Goal: Task Accomplishment & Management: Manage account settings

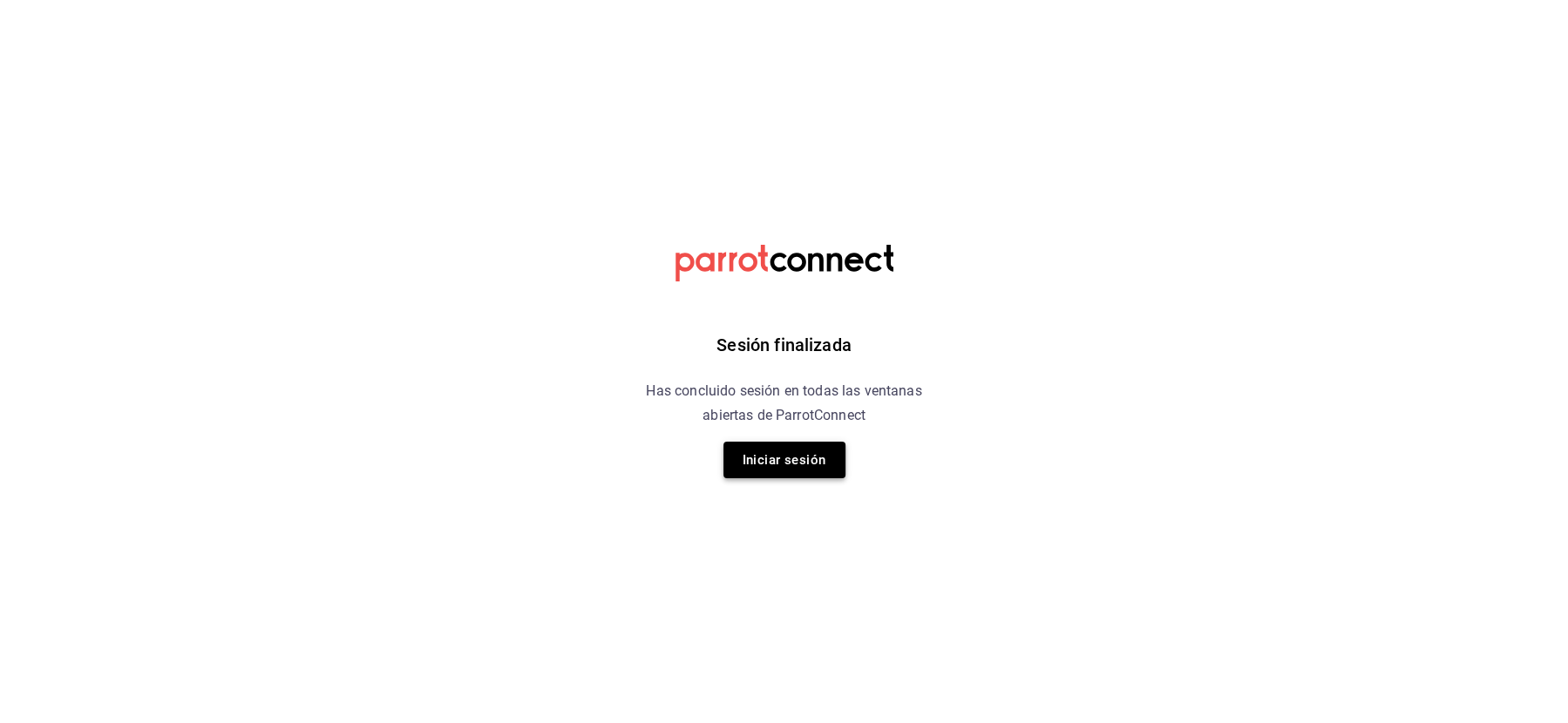
click at [804, 461] on button "Iniciar sesión" at bounding box center [784, 460] width 122 height 37
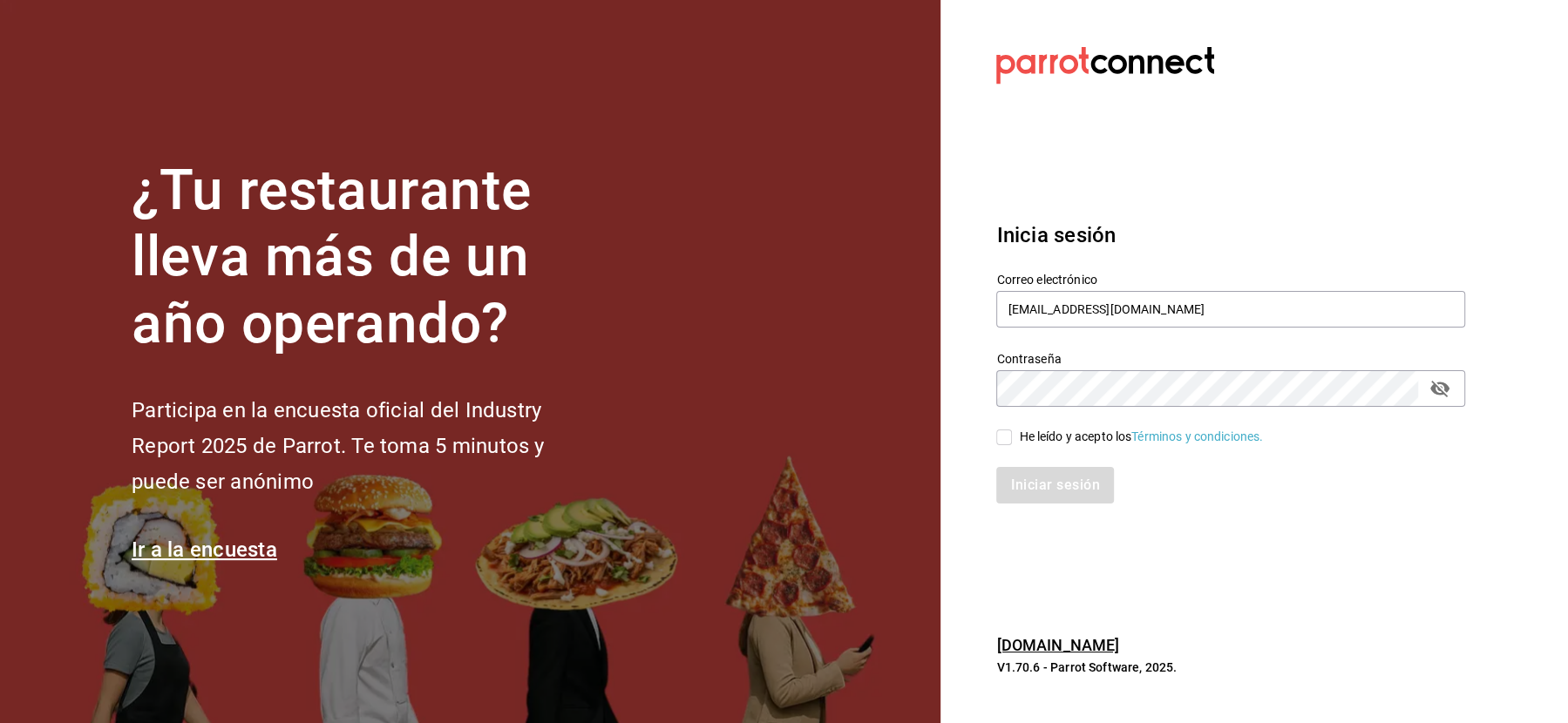
click at [1046, 337] on div "Contraseña Contraseña" at bounding box center [1220, 368] width 490 height 77
click at [1047, 297] on input "[EMAIL_ADDRESS][DOMAIN_NAME]" at bounding box center [1230, 310] width 469 height 37
paste input "guanabana@durango"
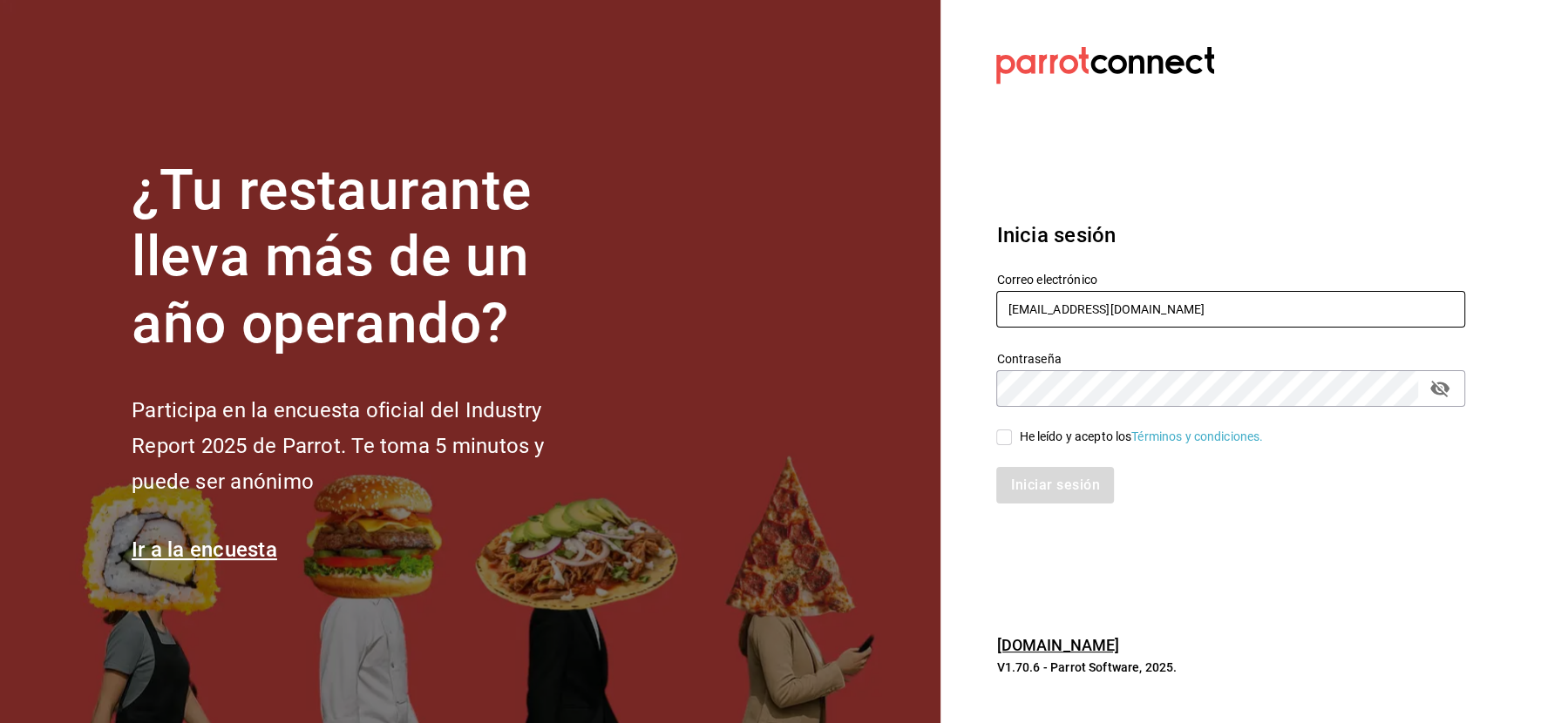
type input "[EMAIL_ADDRESS][DOMAIN_NAME]"
click at [1049, 464] on div "Iniciar sesión" at bounding box center [1220, 474] width 490 height 57
click at [1017, 429] on span "He leído y acepto los Términos y condiciones." at bounding box center [1137, 436] width 251 height 18
click at [1012, 429] on input "He leído y acepto los Términos y condiciones." at bounding box center [1004, 437] width 16 height 16
checkbox input "true"
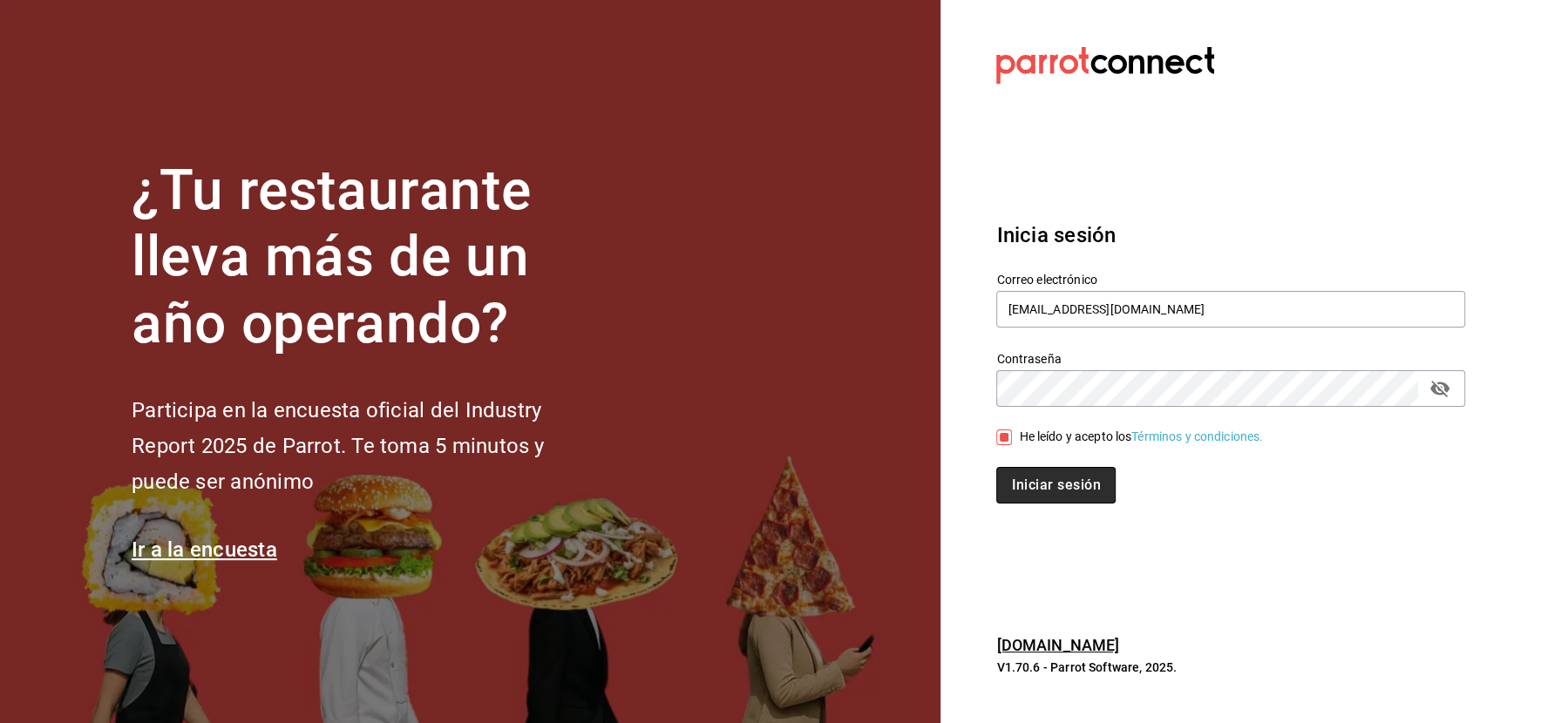
click at [1023, 492] on button "Iniciar sesión" at bounding box center [1055, 486] width 119 height 37
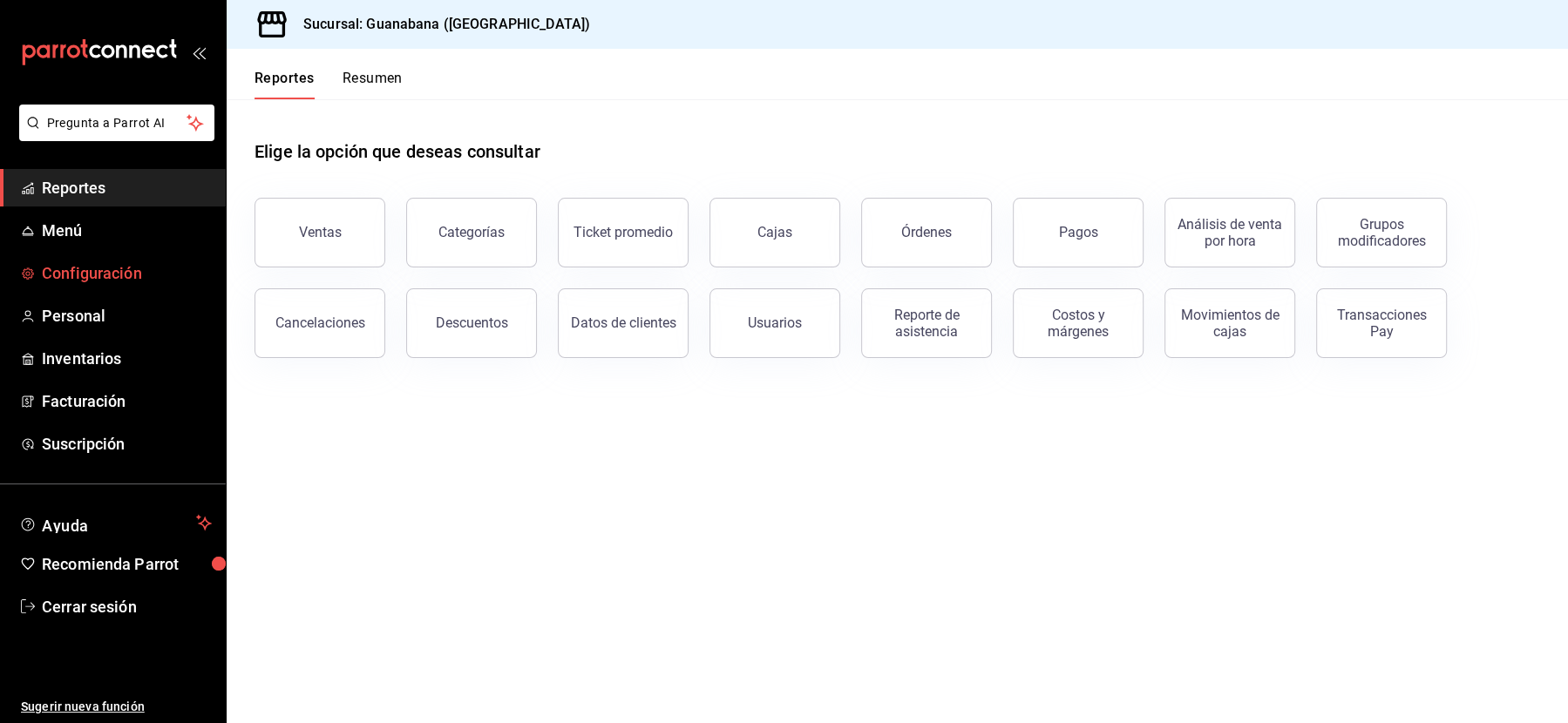
click at [113, 267] on span "Configuración" at bounding box center [127, 273] width 170 height 24
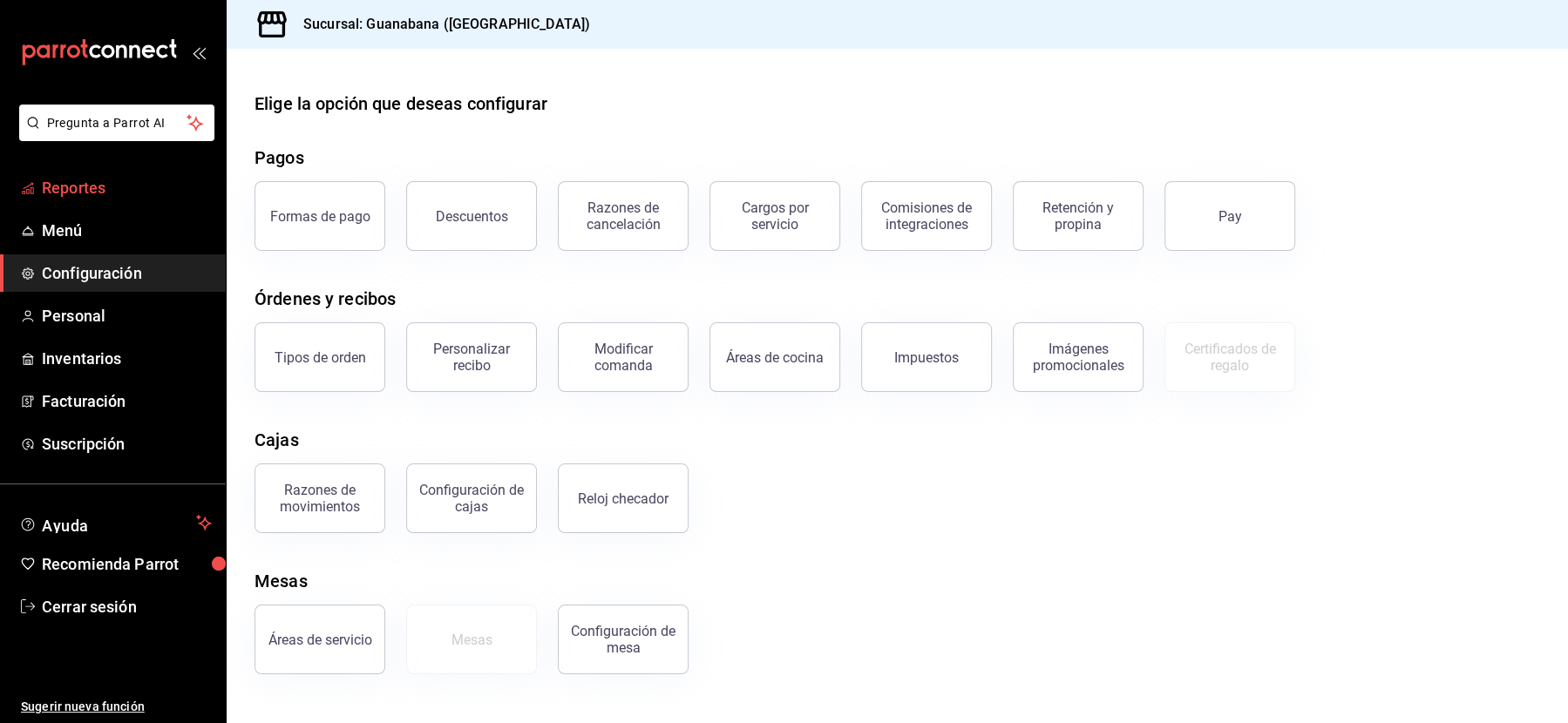
click at [76, 186] on span "Reportes" at bounding box center [127, 187] width 170 height 24
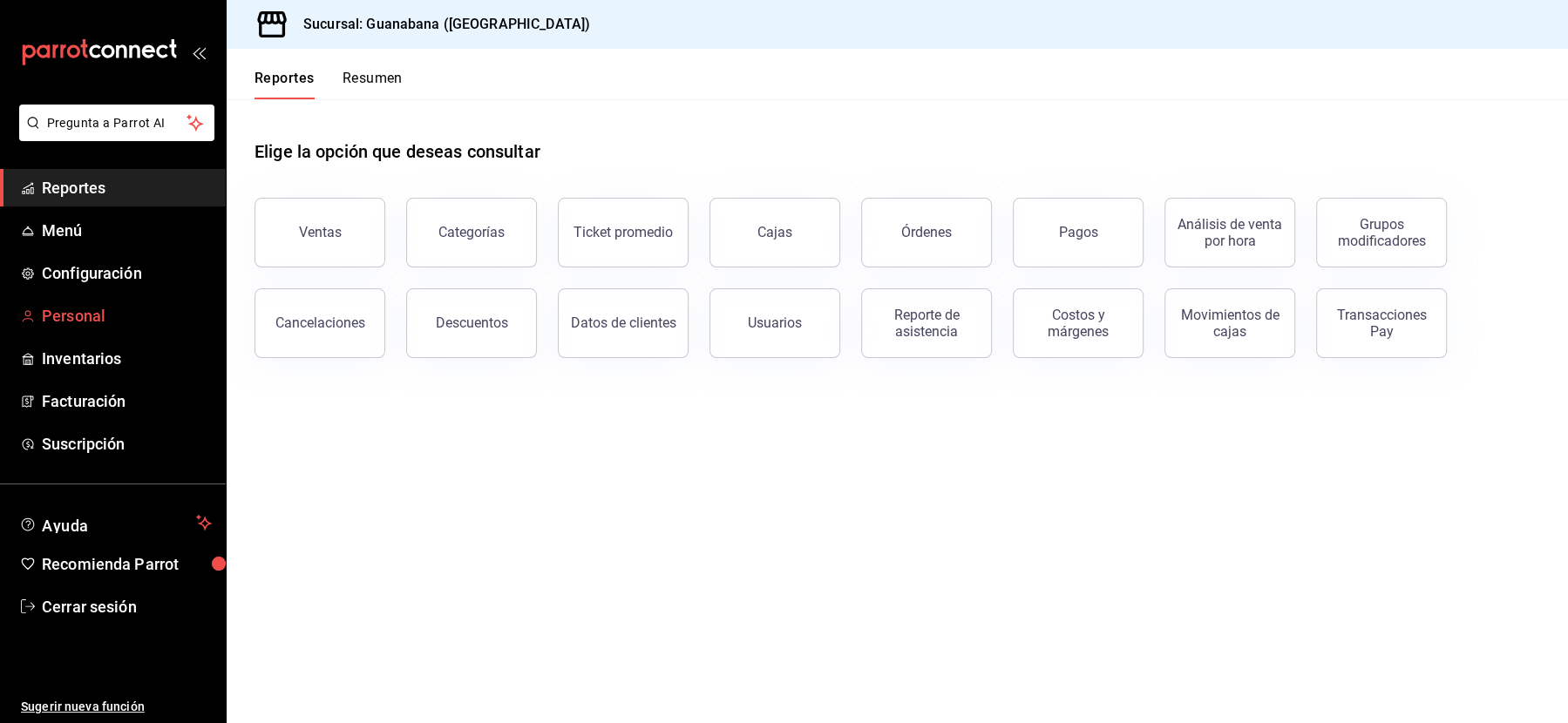
click at [82, 320] on span "Personal" at bounding box center [127, 316] width 170 height 24
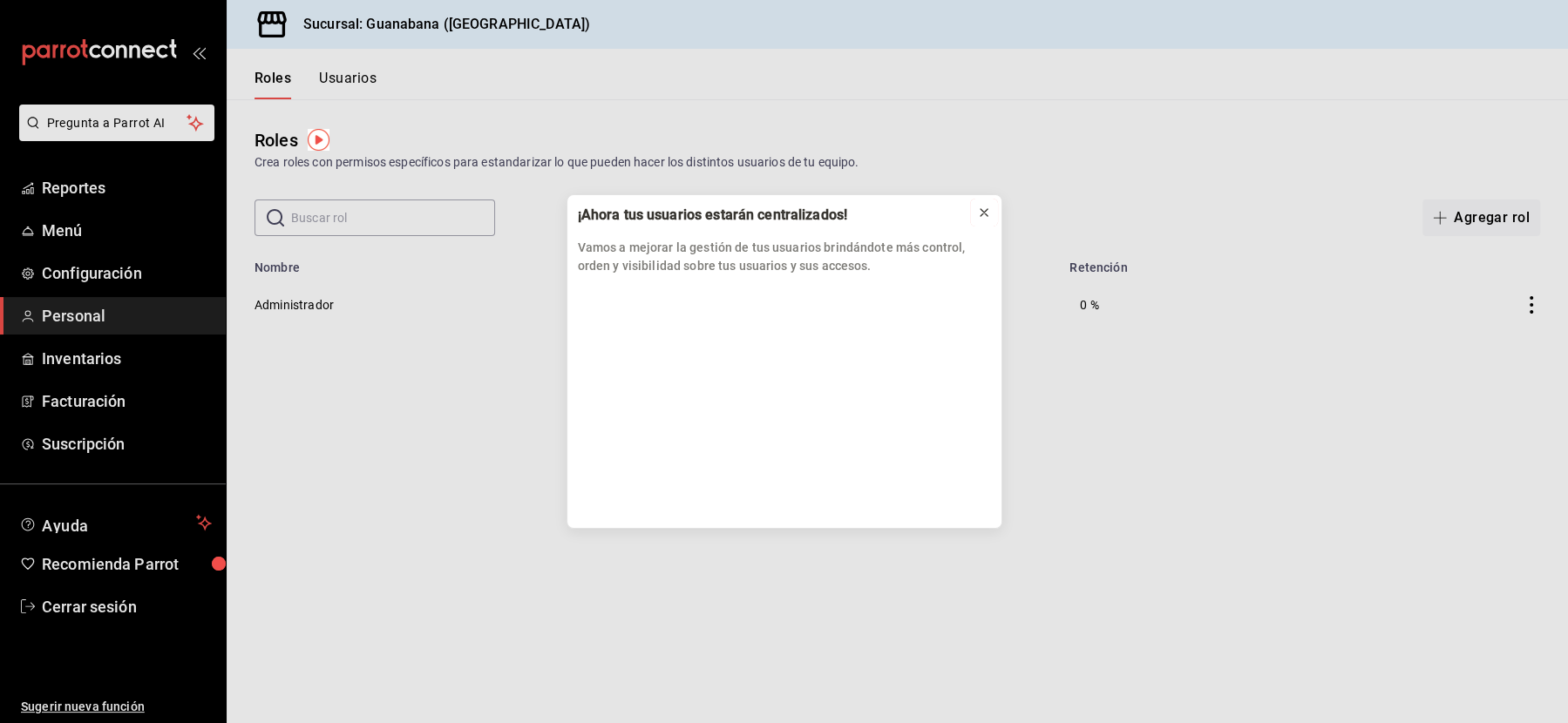
click at [985, 212] on icon at bounding box center [984, 213] width 14 height 14
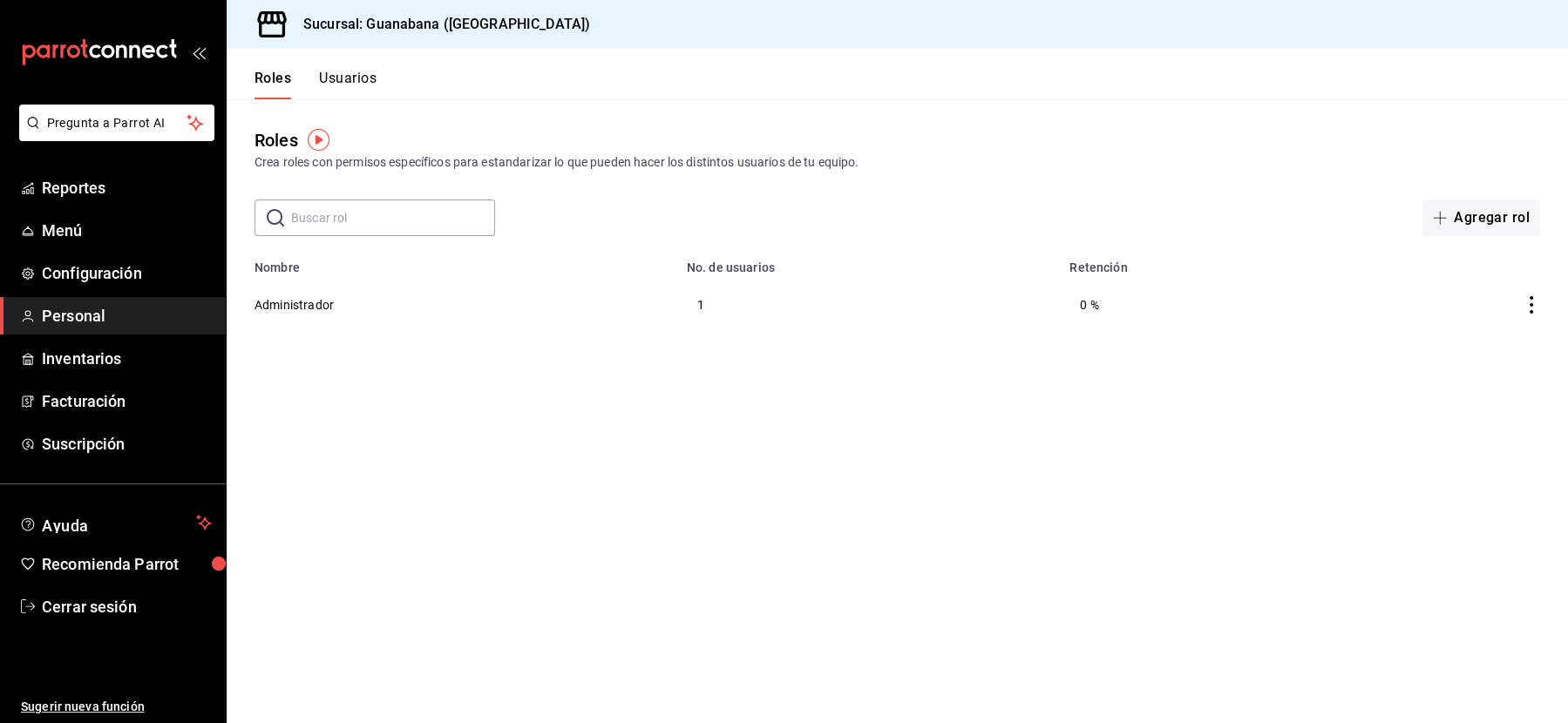
click at [344, 89] on button "Usuarios" at bounding box center [347, 84] width 57 height 30
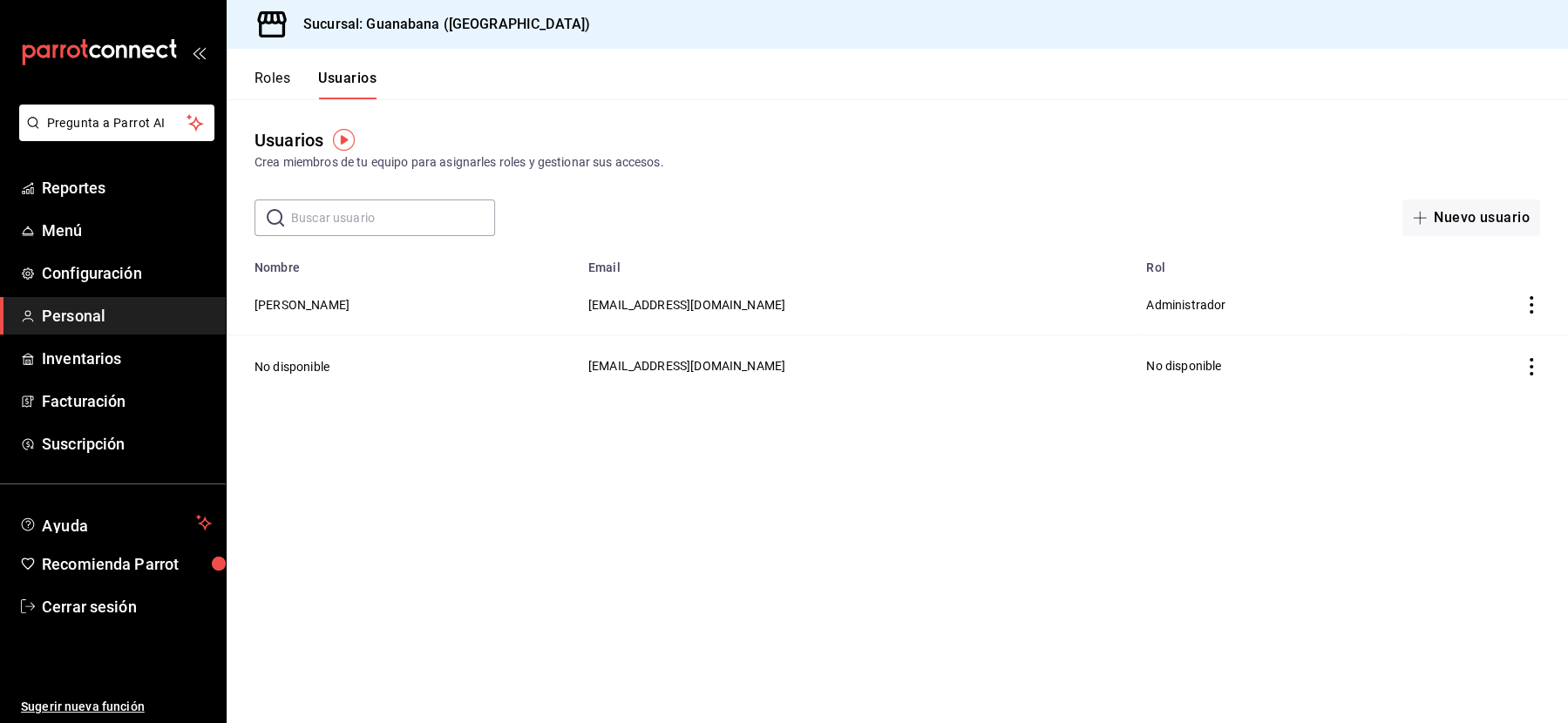
click at [627, 311] on span "valentinaestradamijares@hotmail.com" at bounding box center [686, 305] width 197 height 14
click at [636, 311] on span "valentinaestradamijares@hotmail.com" at bounding box center [686, 305] width 197 height 14
